Goal: Task Accomplishment & Management: Complete application form

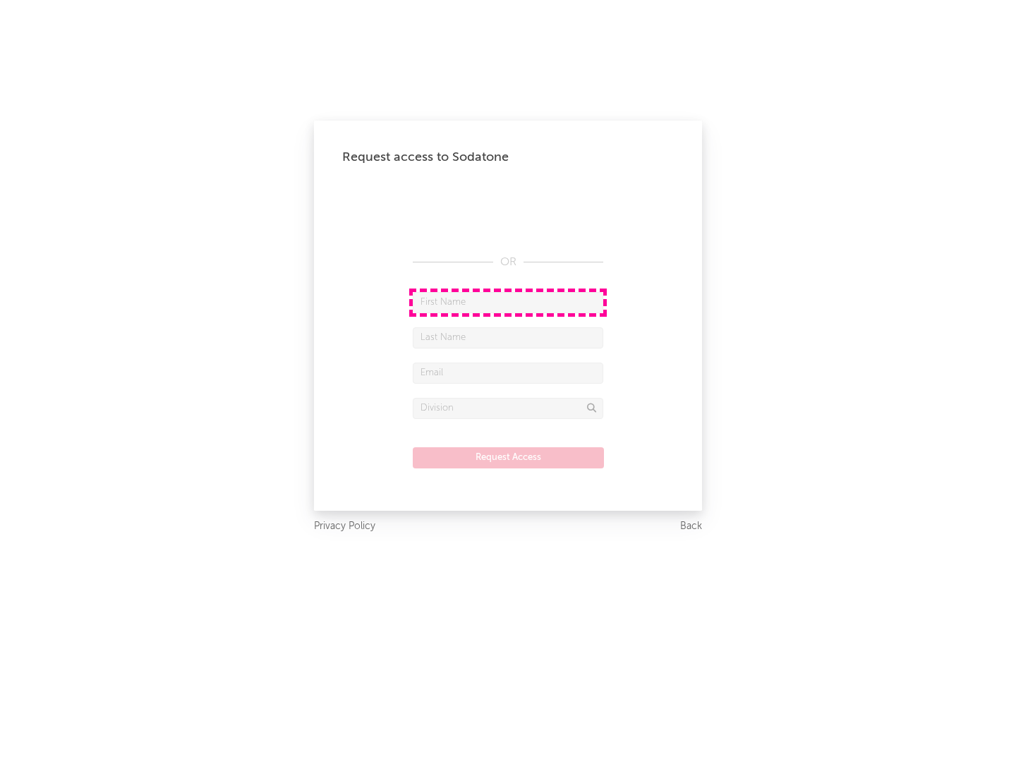
click at [508, 302] on input "text" at bounding box center [508, 302] width 190 height 21
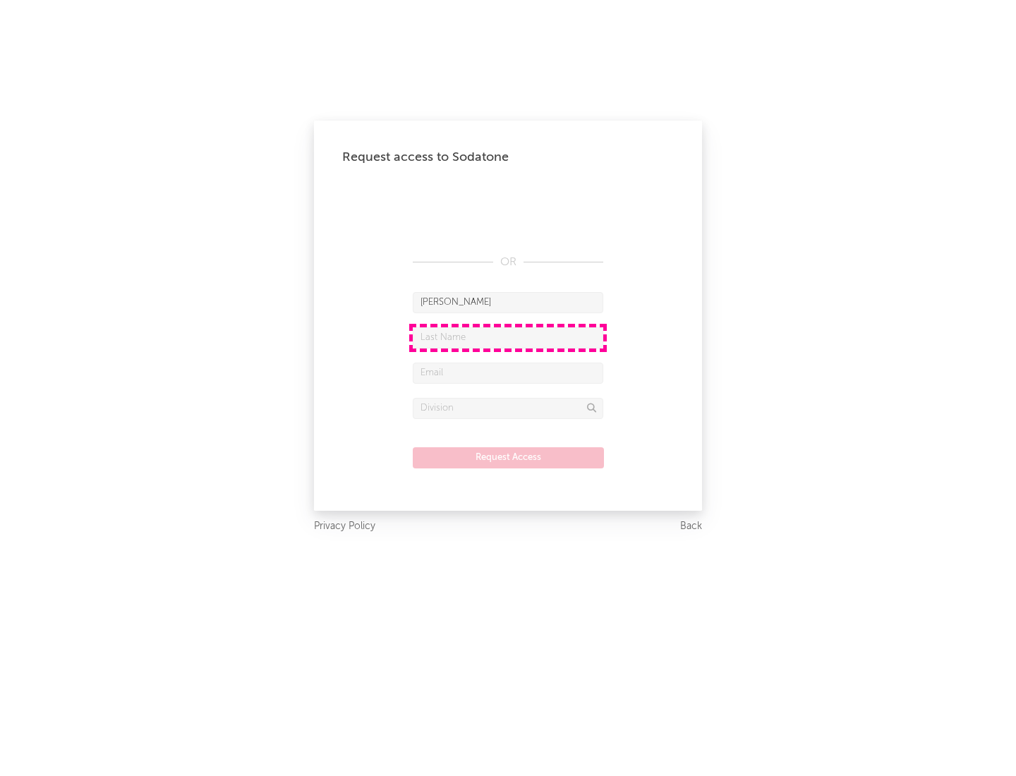
type input "[PERSON_NAME]"
click at [508, 337] on input "text" at bounding box center [508, 337] width 190 height 21
type input "[PERSON_NAME]"
click at [508, 372] on input "text" at bounding box center [508, 373] width 190 height 21
type input "[EMAIL_ADDRESS][DOMAIN_NAME]"
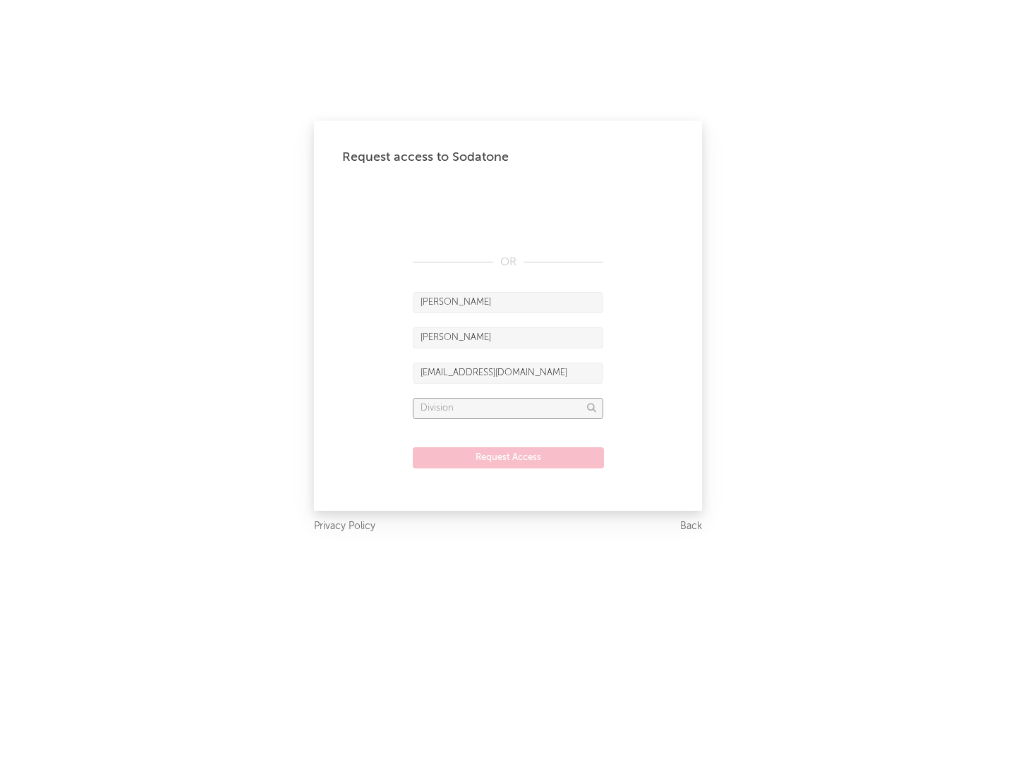
click at [508, 408] on input "text" at bounding box center [508, 408] width 190 height 21
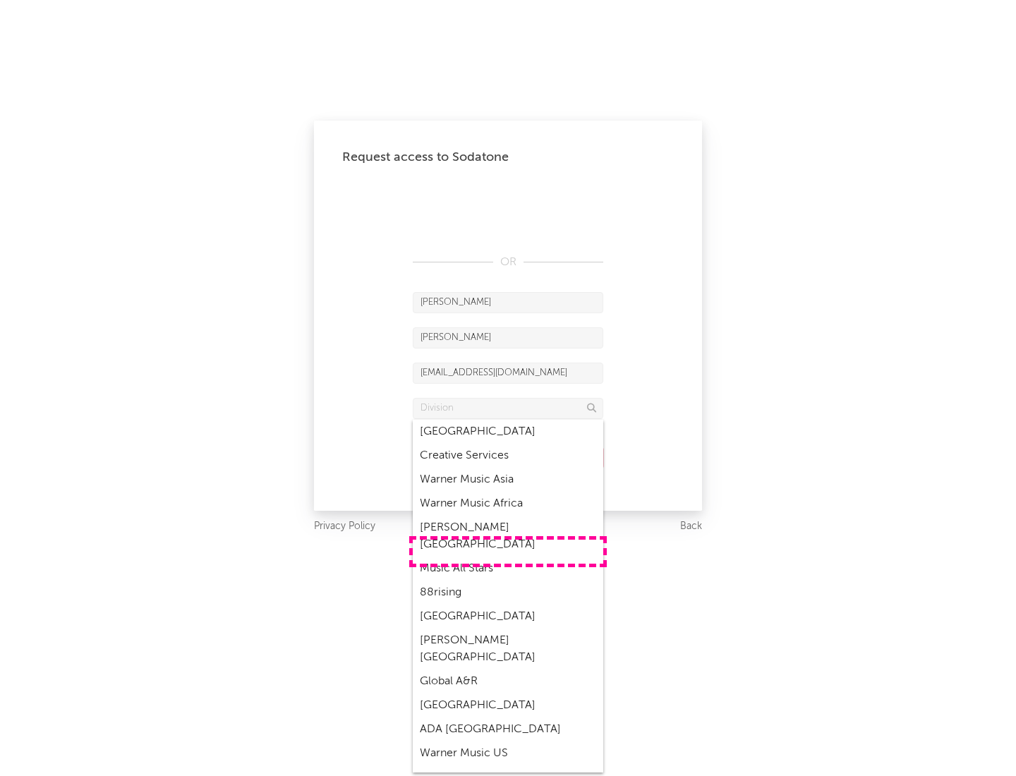
click at [508, 556] on div "Music All Stars" at bounding box center [508, 568] width 190 height 24
type input "Music All Stars"
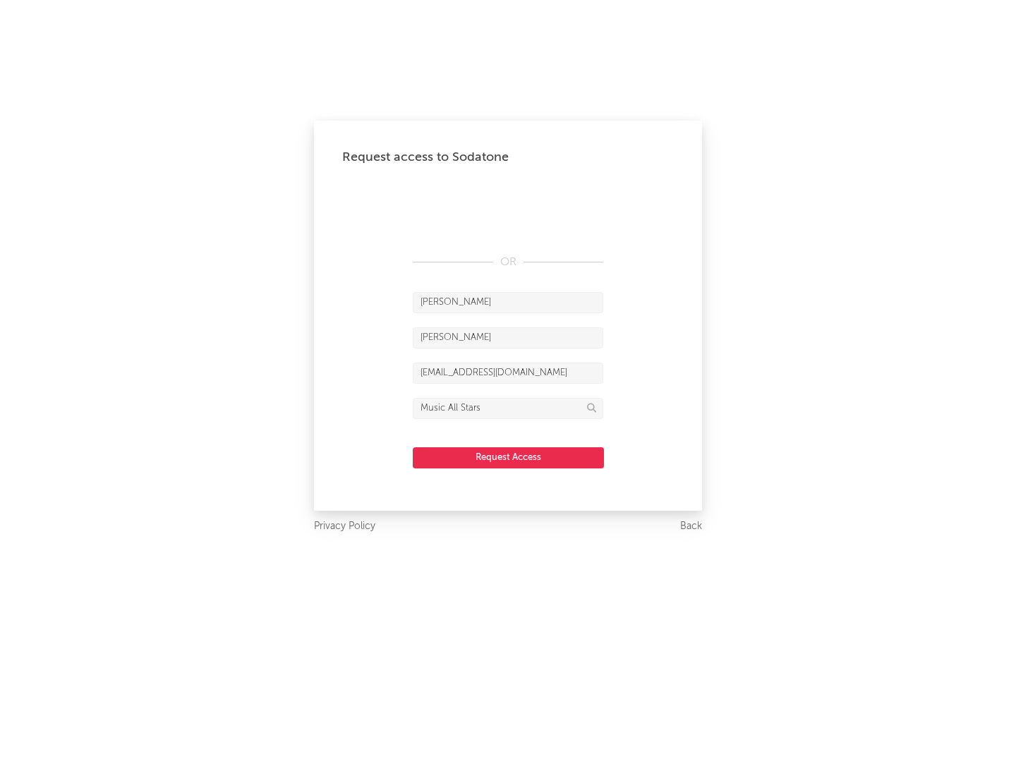
click at [508, 457] on button "Request Access" at bounding box center [508, 457] width 191 height 21
